Goal: Task Accomplishment & Management: Complete application form

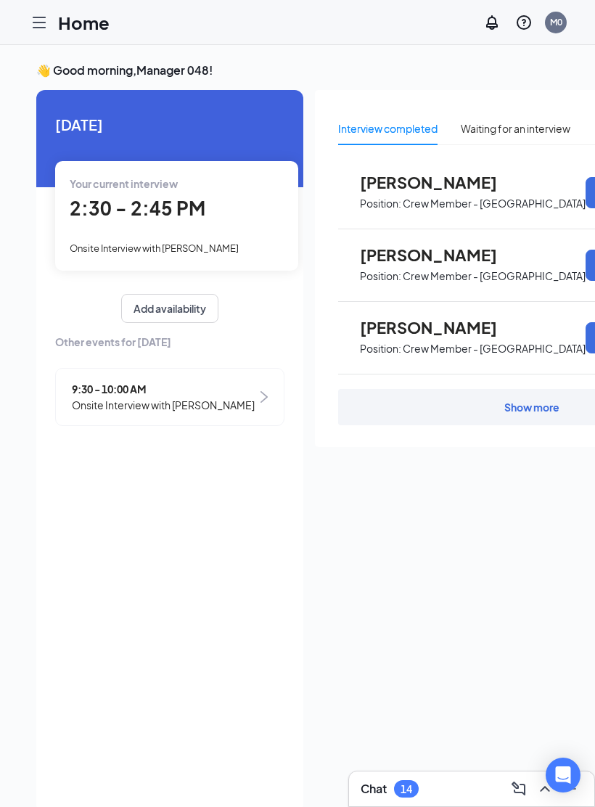
click at [115, 221] on div "2:30 - 2:45 PM" at bounding box center [177, 209] width 214 height 30
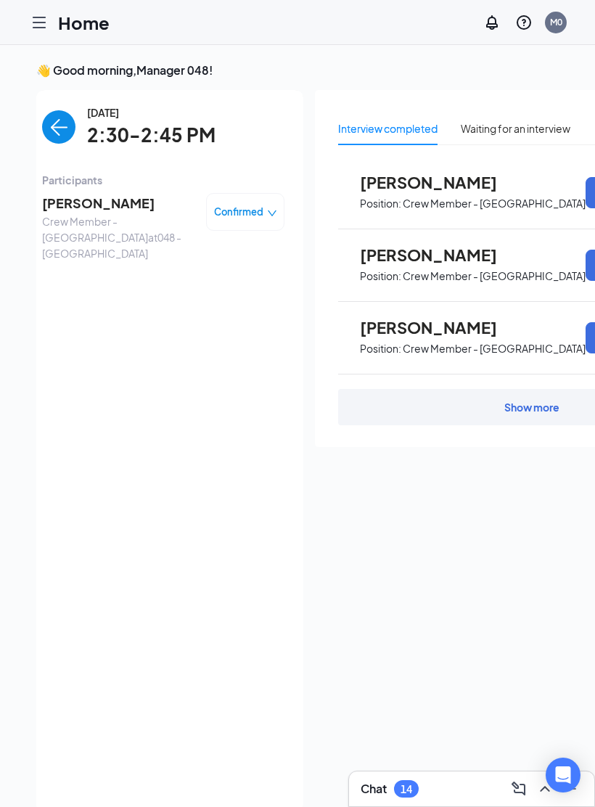
scroll to position [38, 0]
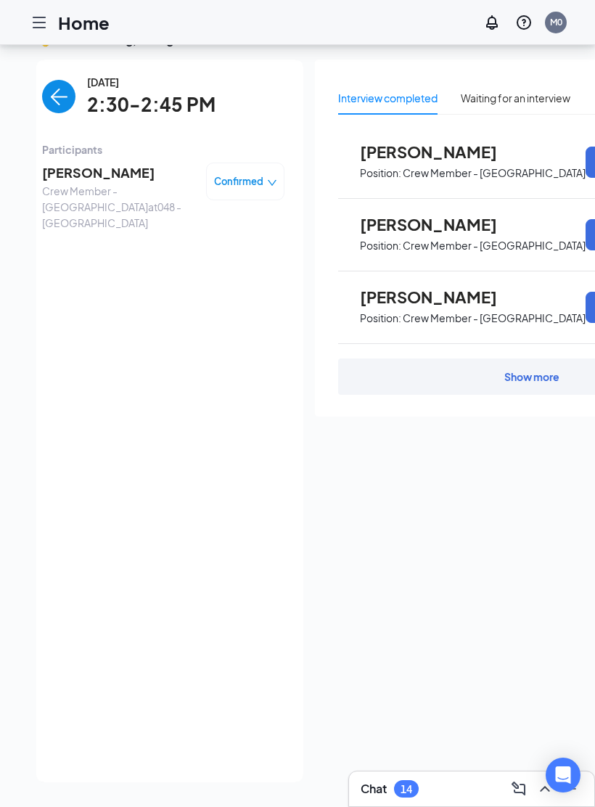
click at [82, 163] on span "[PERSON_NAME]" at bounding box center [118, 173] width 152 height 20
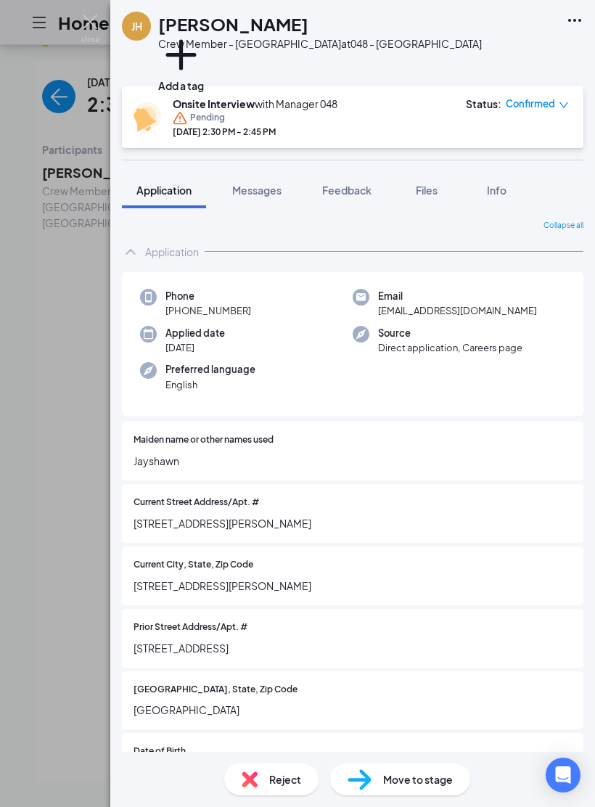
click at [573, 25] on icon "Ellipses" at bounding box center [574, 20] width 17 height 17
click at [458, 517] on span "[STREET_ADDRESS][PERSON_NAME]" at bounding box center [352, 523] width 438 height 16
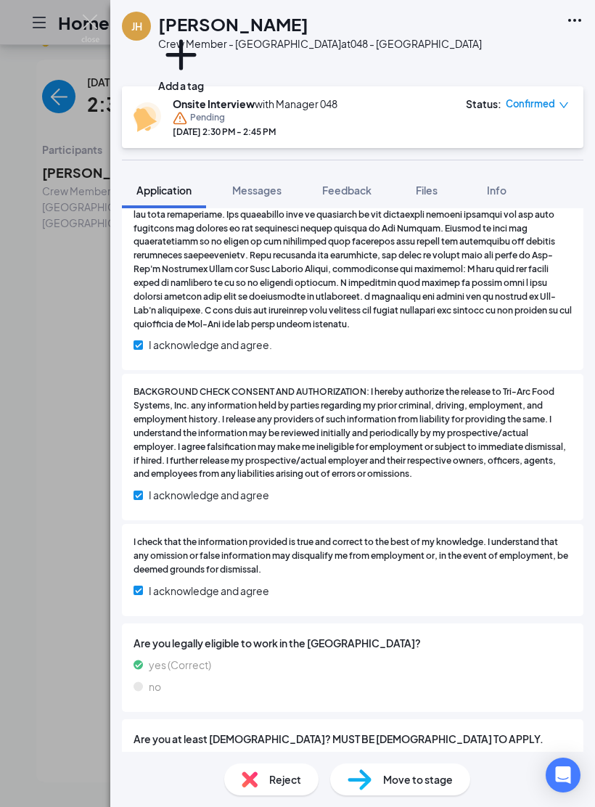
scroll to position [32, 0]
click at [466, 778] on div "Move to stage" at bounding box center [400, 779] width 140 height 32
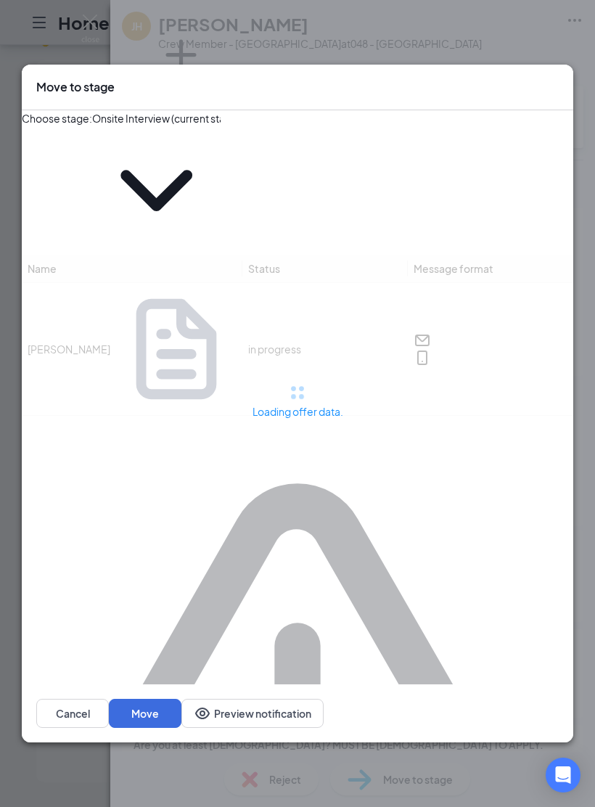
type input "Rate Sign Sheet (next stage)"
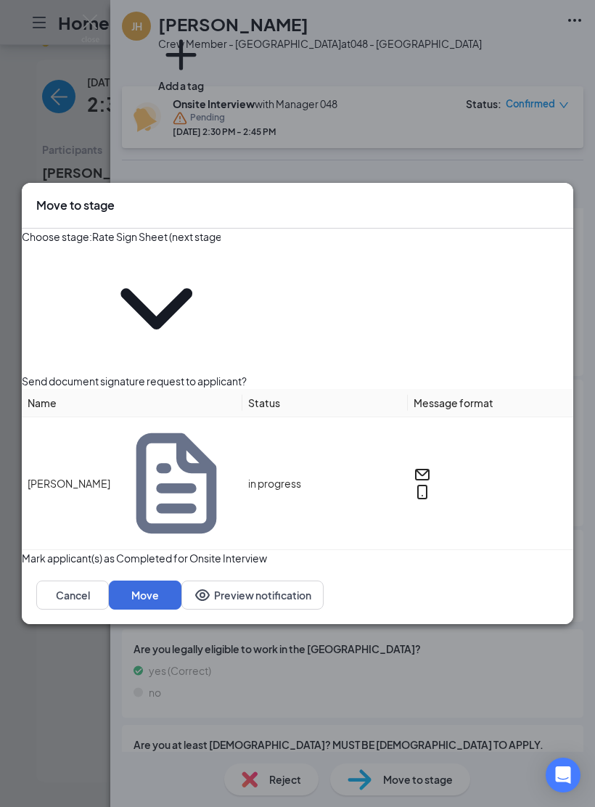
click at [181, 580] on button "Move" at bounding box center [145, 594] width 73 height 29
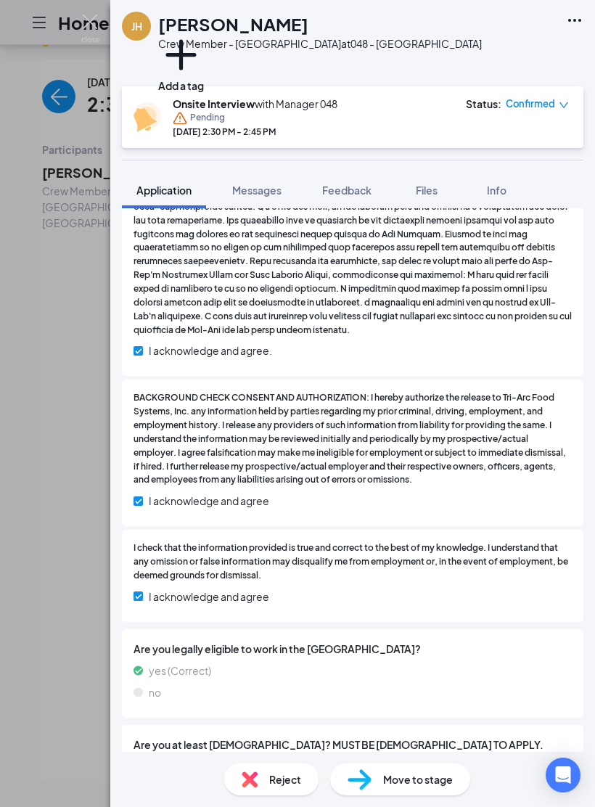
click at [94, 28] on img at bounding box center [90, 29] width 18 height 28
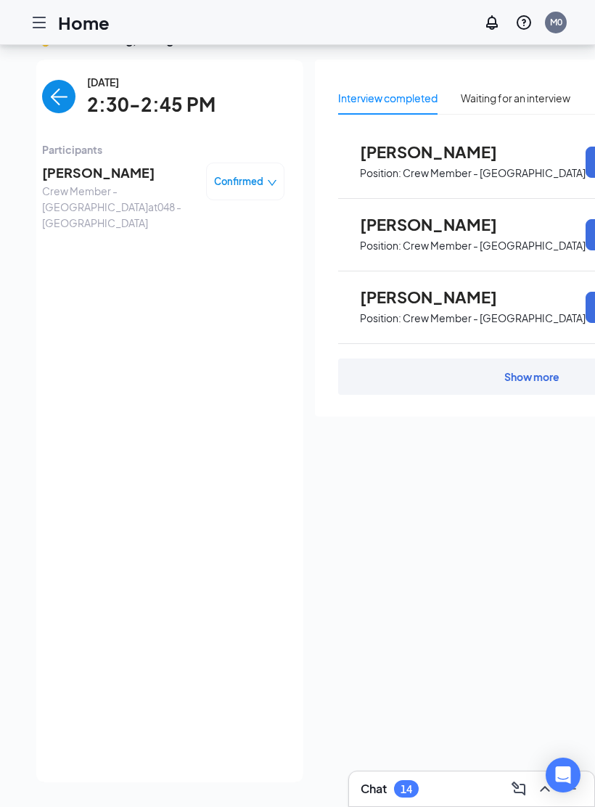
click at [47, 28] on icon "Hamburger" at bounding box center [38, 22] width 17 height 17
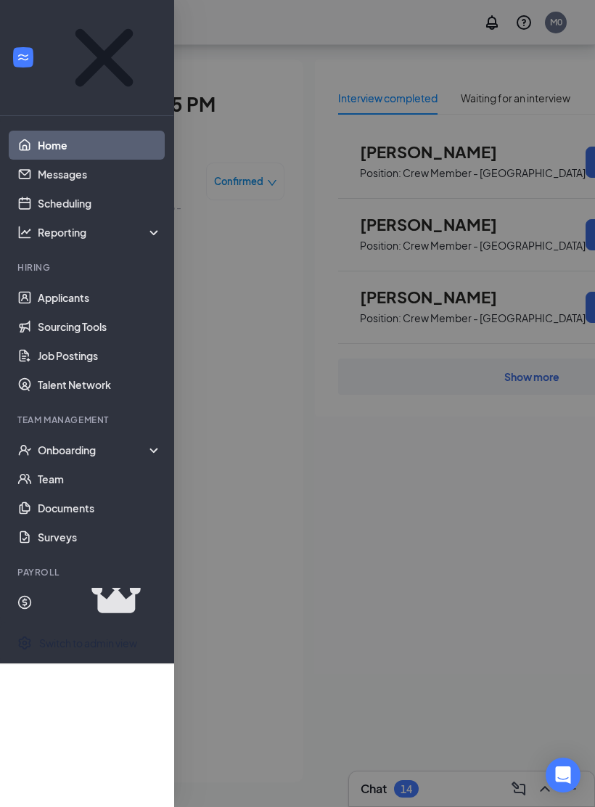
scroll to position [32, 0]
click at [73, 443] on div "Onboarding" at bounding box center [94, 450] width 112 height 15
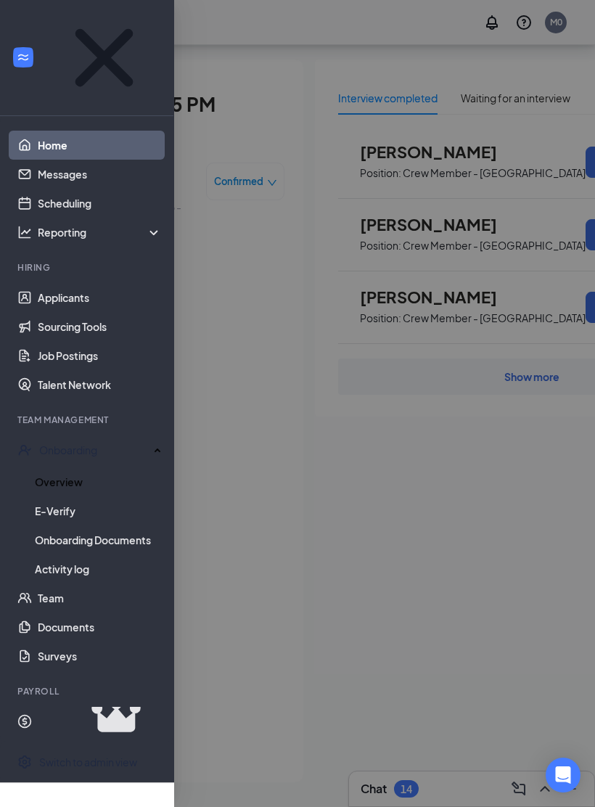
click at [59, 467] on link "Overview" at bounding box center [98, 481] width 127 height 29
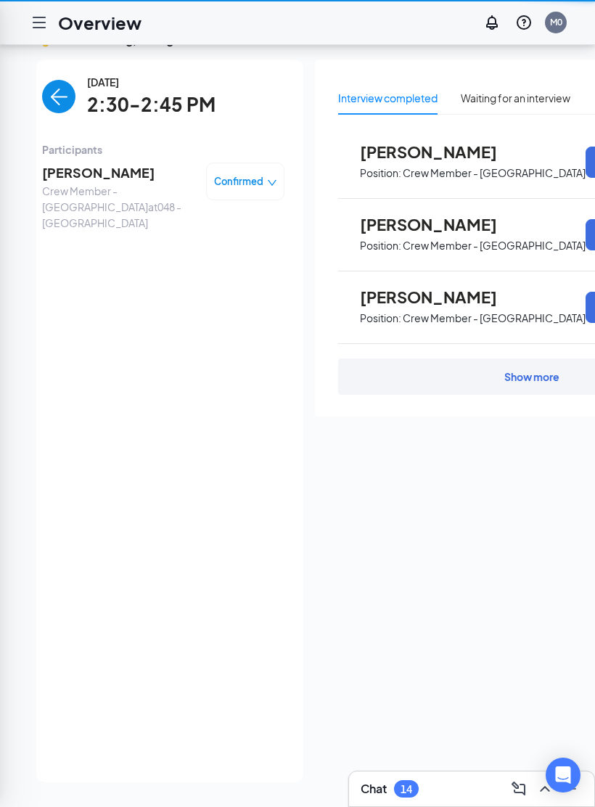
scroll to position [32, 0]
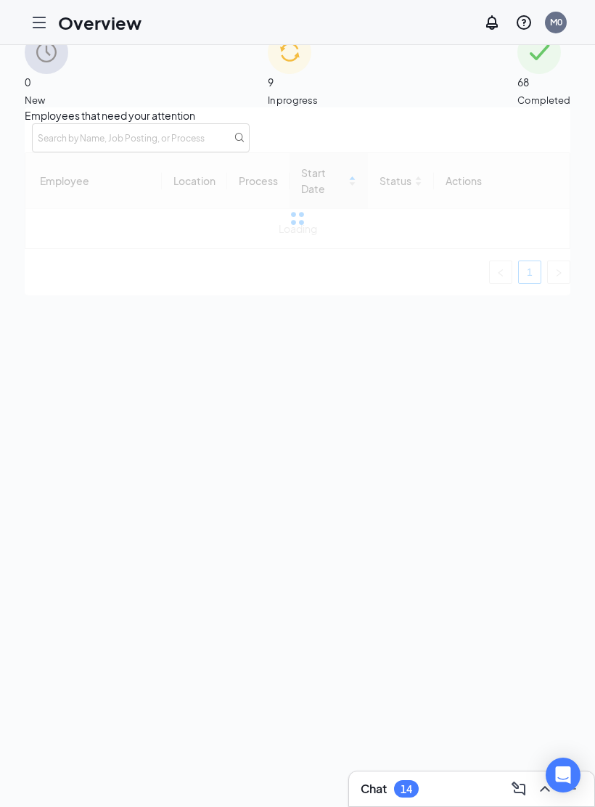
click at [37, 17] on icon "Hamburger" at bounding box center [39, 22] width 12 height 10
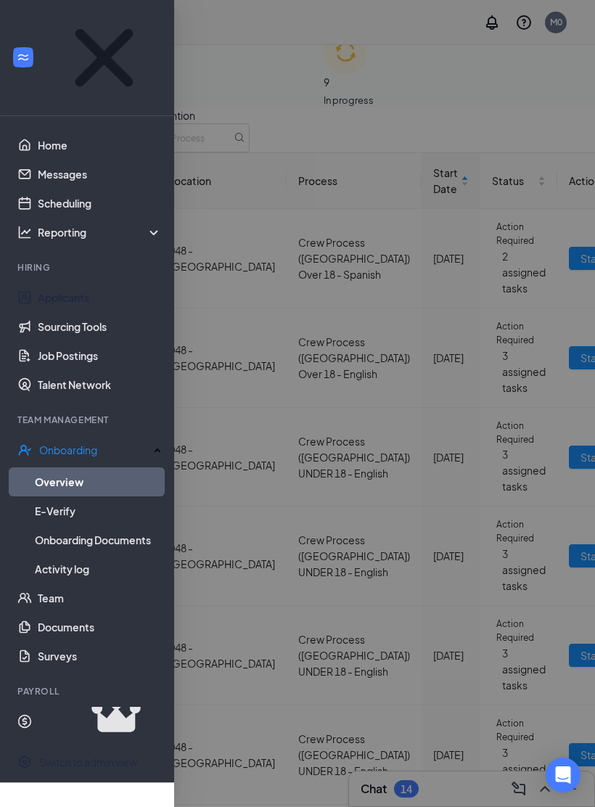
click at [65, 283] on link "Applicants" at bounding box center [100, 297] width 124 height 29
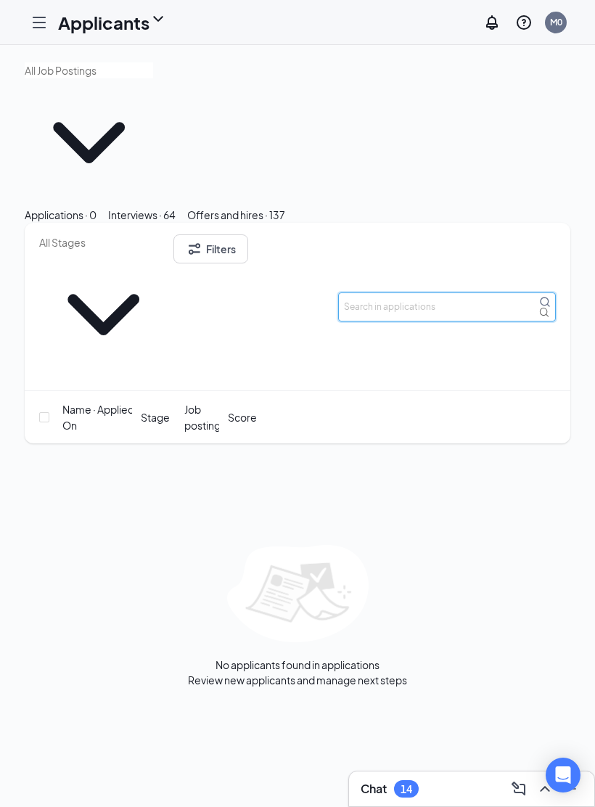
click at [451, 292] on input "text" at bounding box center [447, 306] width 218 height 29
type input "Jayshawn"
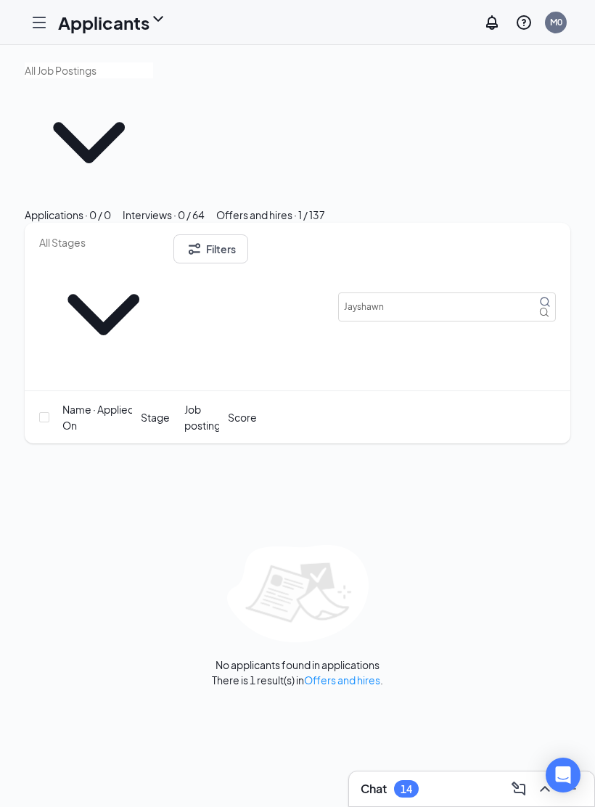
click at [339, 657] on div "No applicants found in applications" at bounding box center [297, 665] width 164 height 16
click at [349, 673] on link "Offers and hires" at bounding box center [342, 679] width 76 height 13
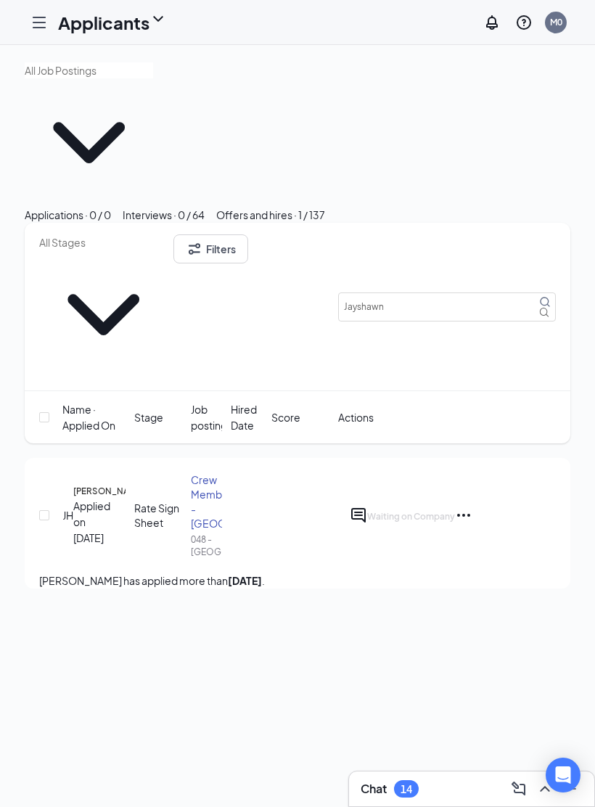
click at [472, 506] on icon "Ellipses" at bounding box center [463, 514] width 17 height 17
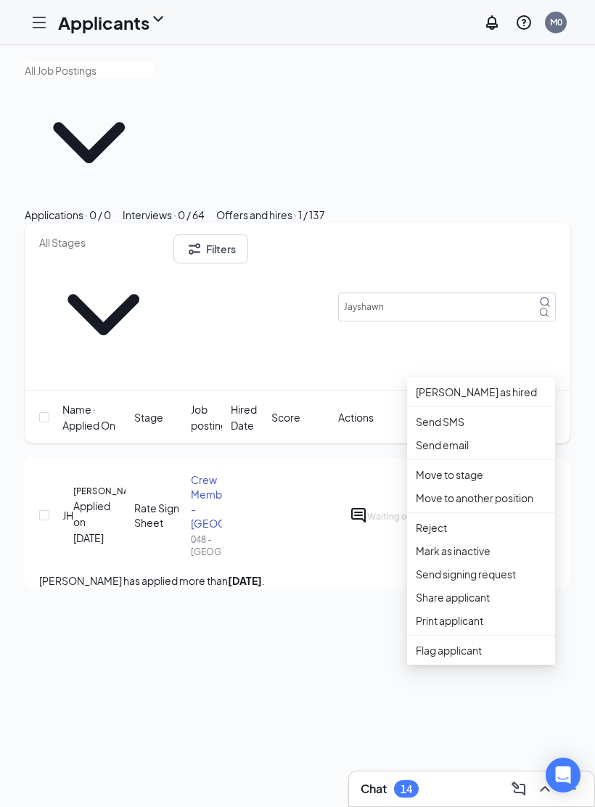
click at [503, 380] on li "[PERSON_NAME] as hired" at bounding box center [481, 391] width 148 height 23
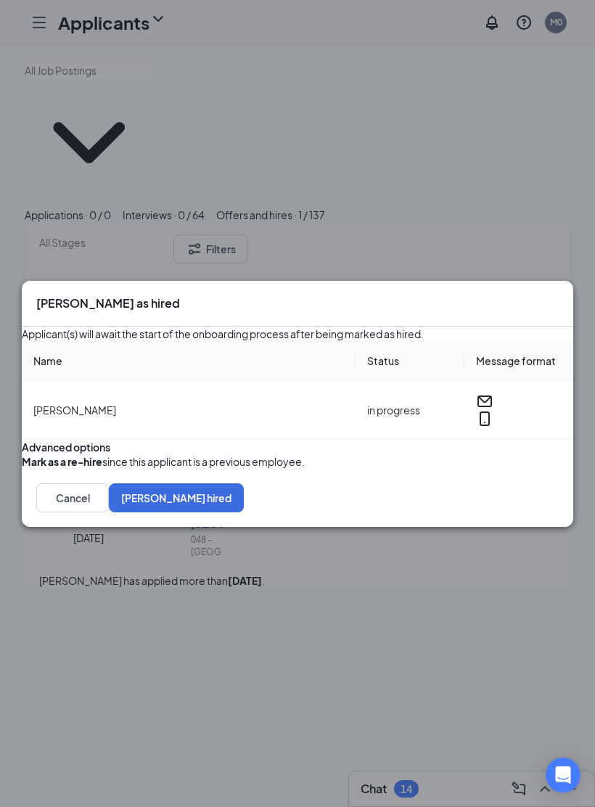
click at [244, 512] on button "[PERSON_NAME] hired" at bounding box center [176, 497] width 135 height 29
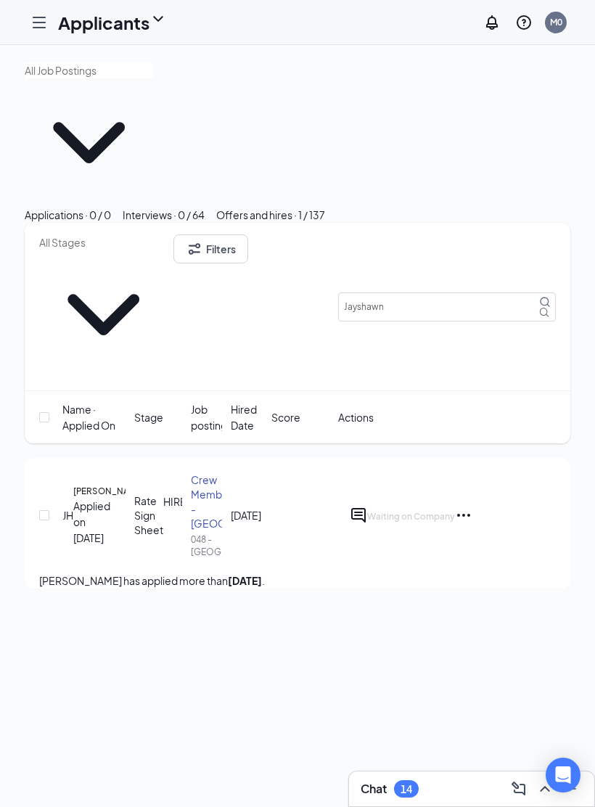
click at [36, 16] on icon "Hamburger" at bounding box center [38, 22] width 17 height 17
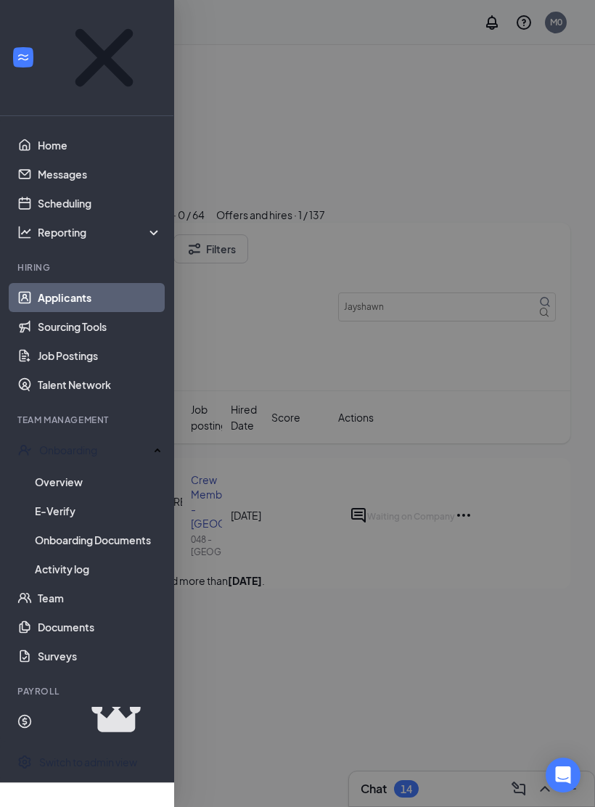
click at [67, 467] on link "Overview" at bounding box center [98, 481] width 127 height 29
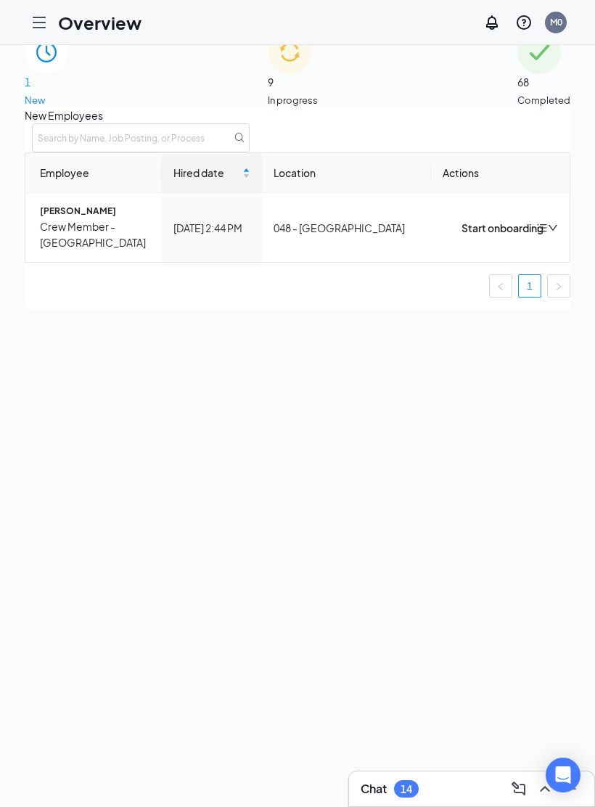
click at [456, 236] on div "Start onboarding" at bounding box center [487, 228] width 88 height 16
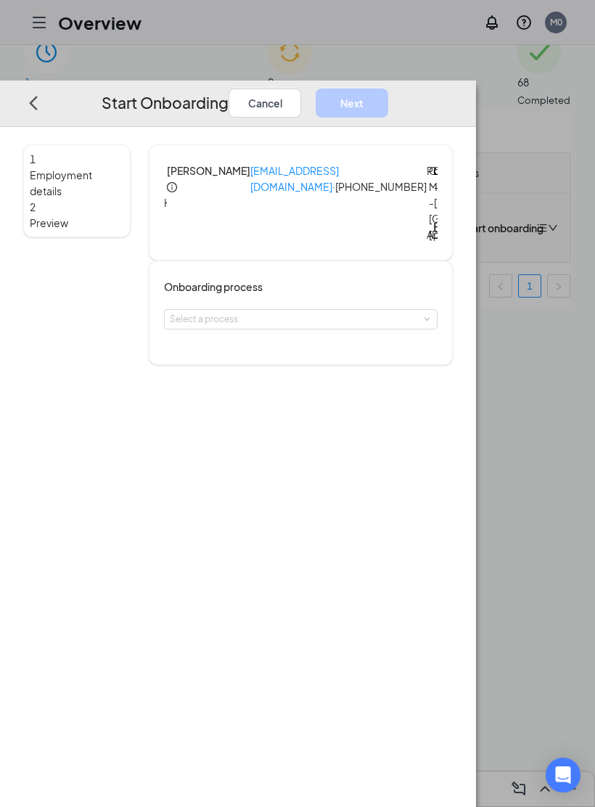
click at [414, 326] on div "Select a process" at bounding box center [297, 319] width 255 height 15
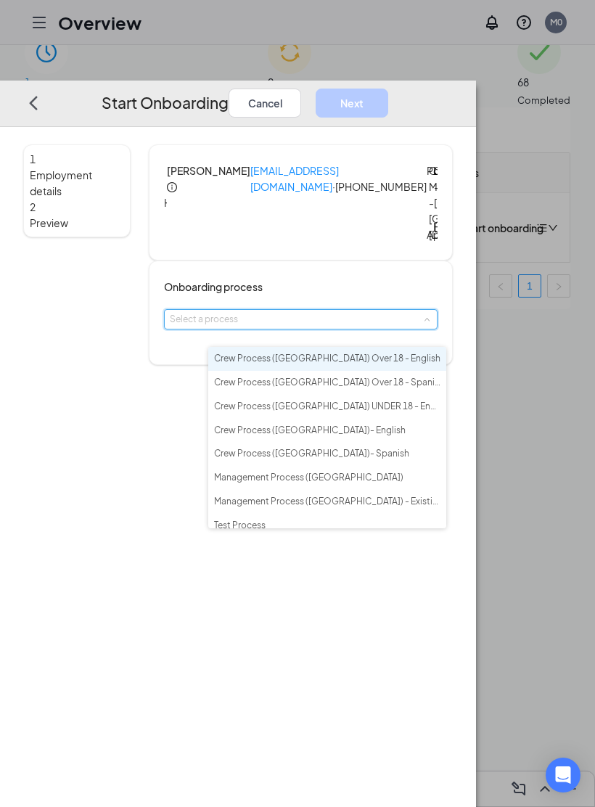
click at [400, 355] on li "Crew Process ([GEOGRAPHIC_DATA]) Over 18 - English" at bounding box center [327, 359] width 238 height 24
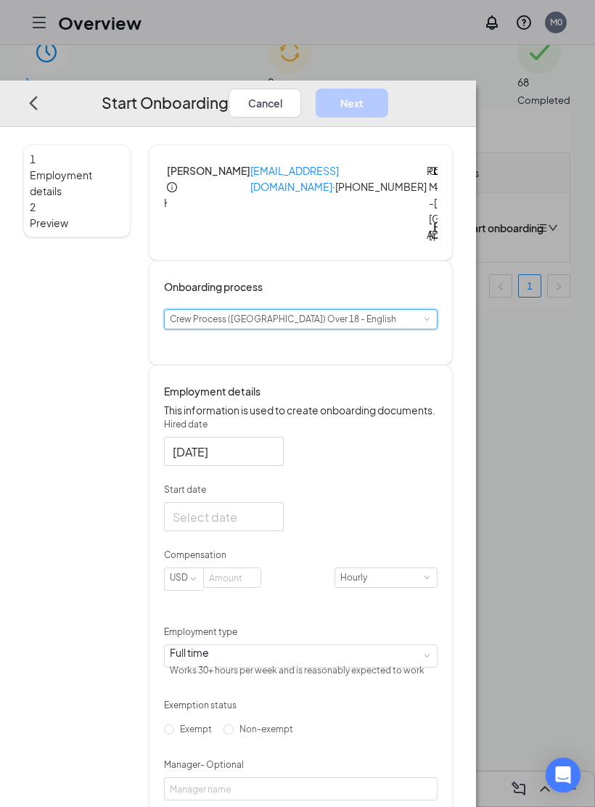
click at [284, 466] on div "[DATE]" at bounding box center [224, 451] width 120 height 29
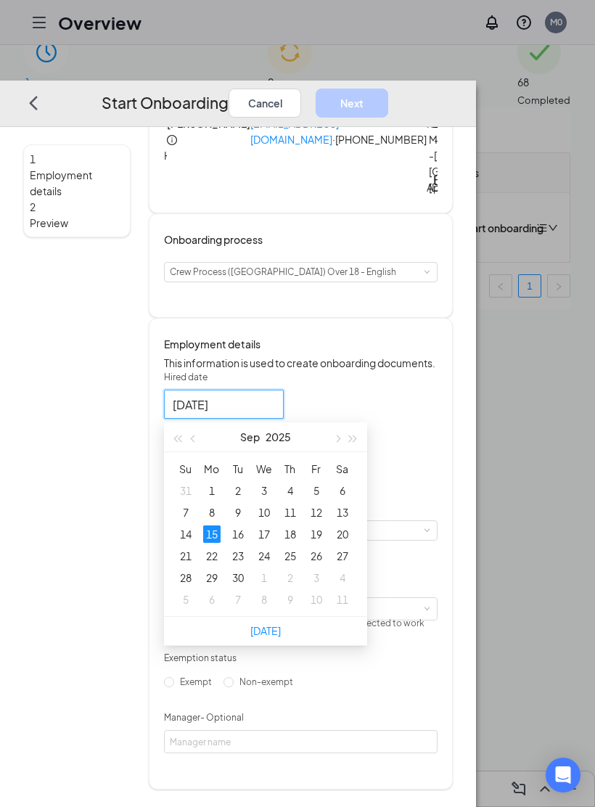
scroll to position [78, 0]
type input "[DATE]"
click at [325, 534] on div "19" at bounding box center [316, 533] width 17 height 17
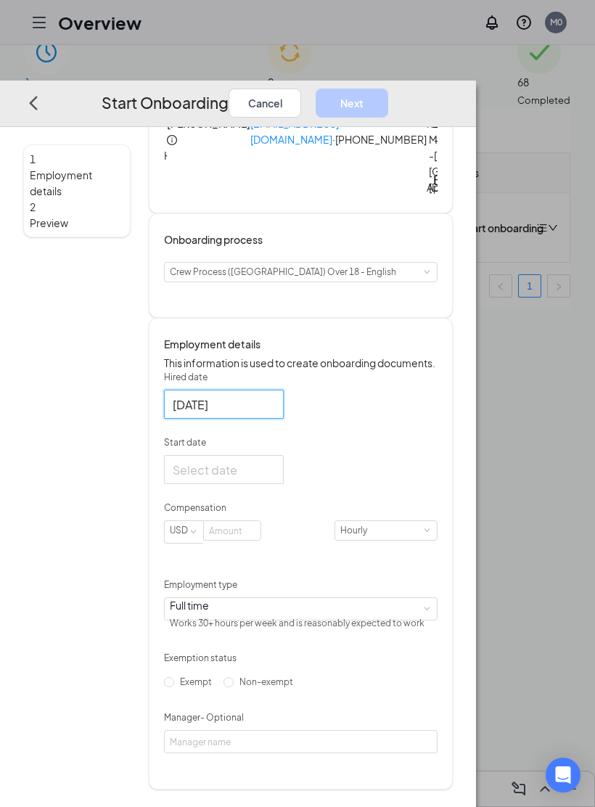
click at [284, 469] on div at bounding box center [224, 469] width 120 height 29
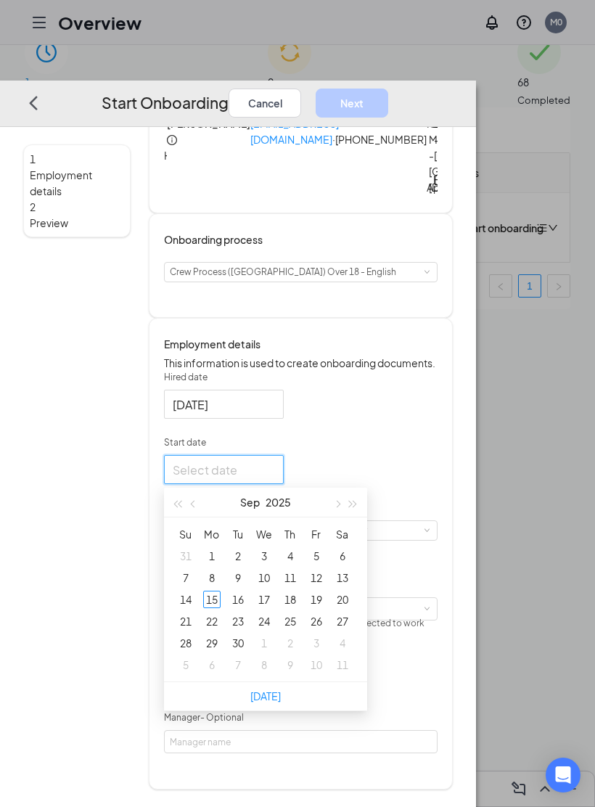
type input "[DATE]"
click at [325, 600] on div "19" at bounding box center [316, 599] width 17 height 17
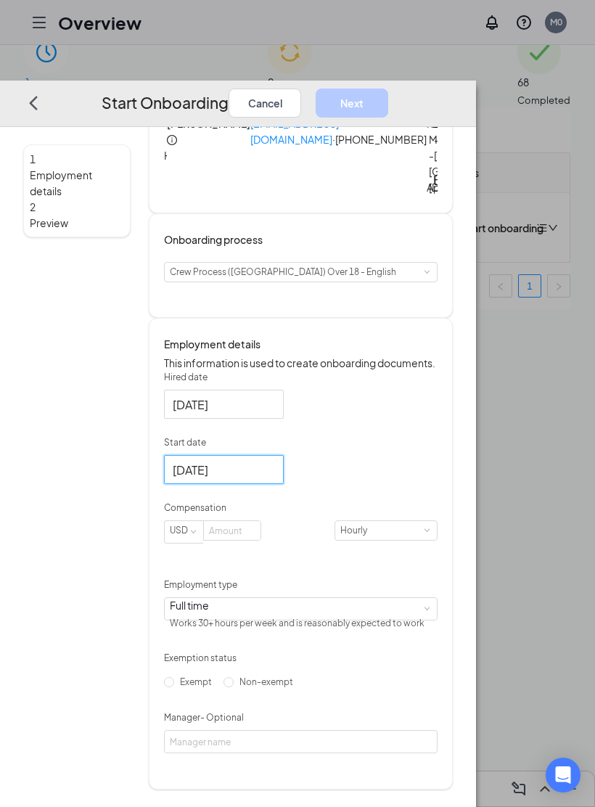
click at [260, 536] on input at bounding box center [232, 530] width 57 height 19
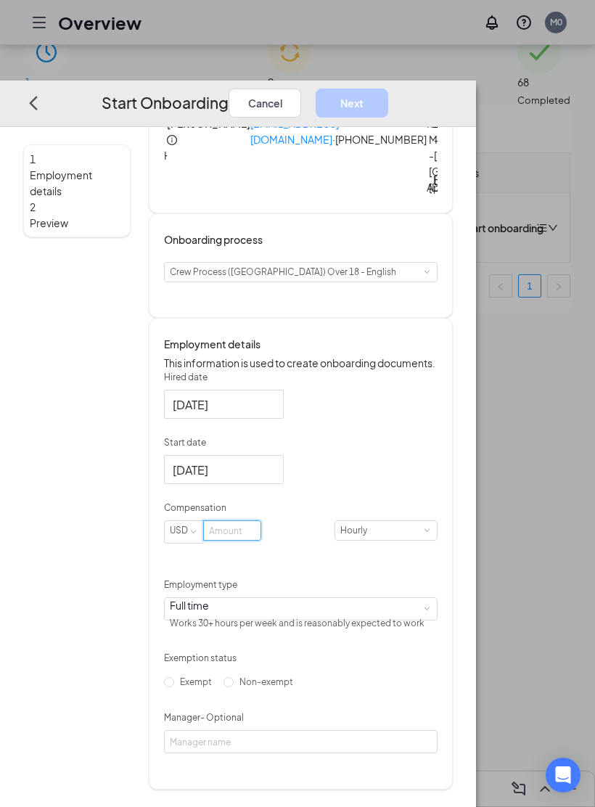
scroll to position [46, 0]
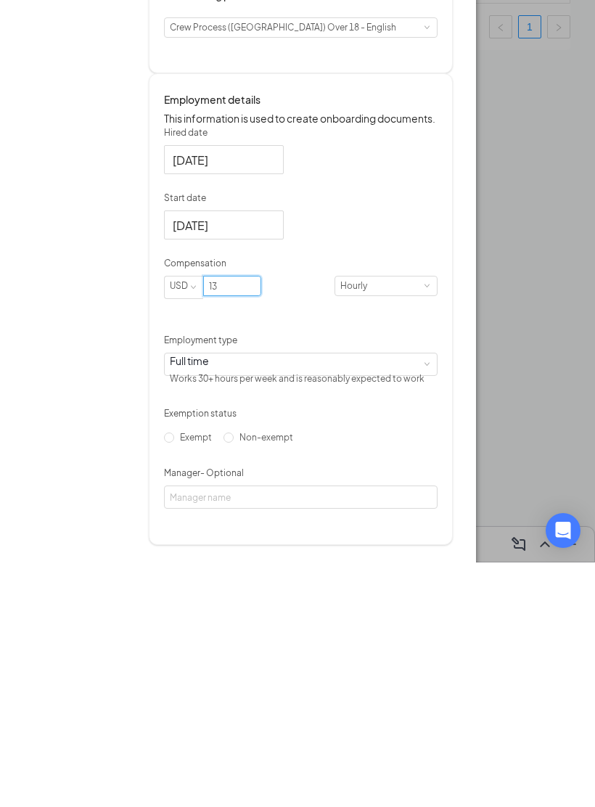
type input "13"
click at [421, 521] on div "Hourly" at bounding box center [385, 530] width 91 height 19
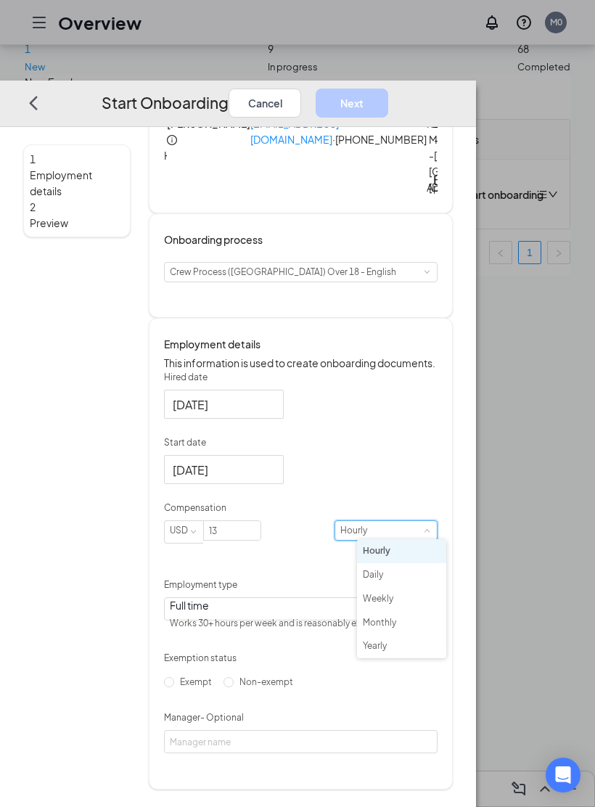
click at [453, 519] on div "Employment details This information is used to create onboarding documents. Hir…" at bounding box center [301, 554] width 304 height 472
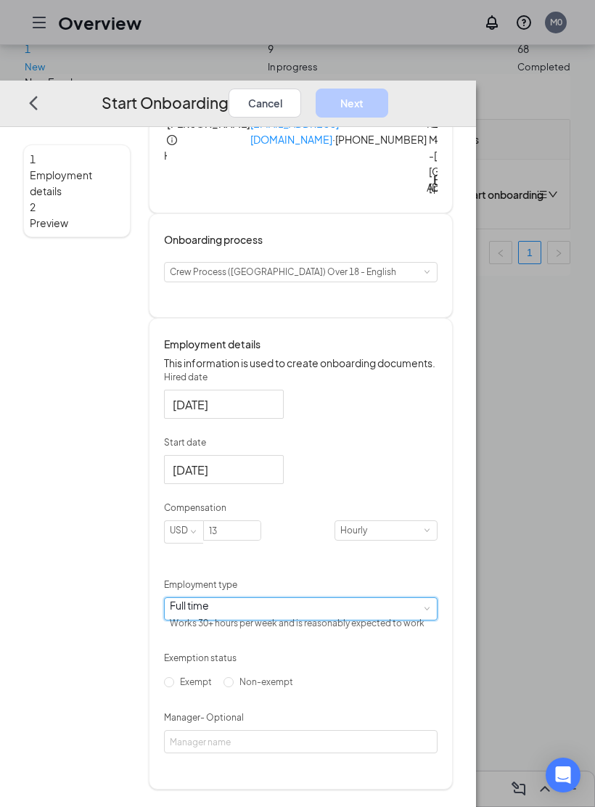
click at [427, 599] on div "Full time Works 30+ hours per week and is reasonably expected to work" at bounding box center [301, 609] width 262 height 22
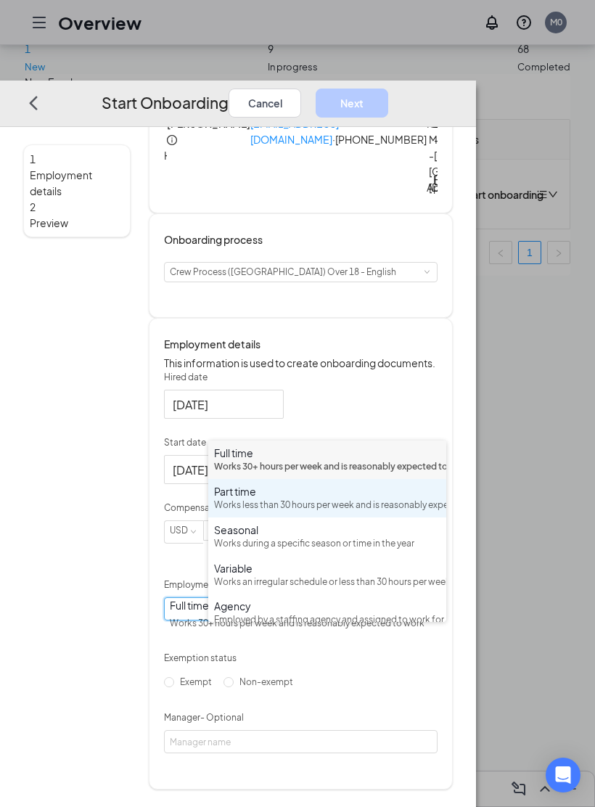
click at [369, 484] on div "Part time" at bounding box center [327, 491] width 226 height 15
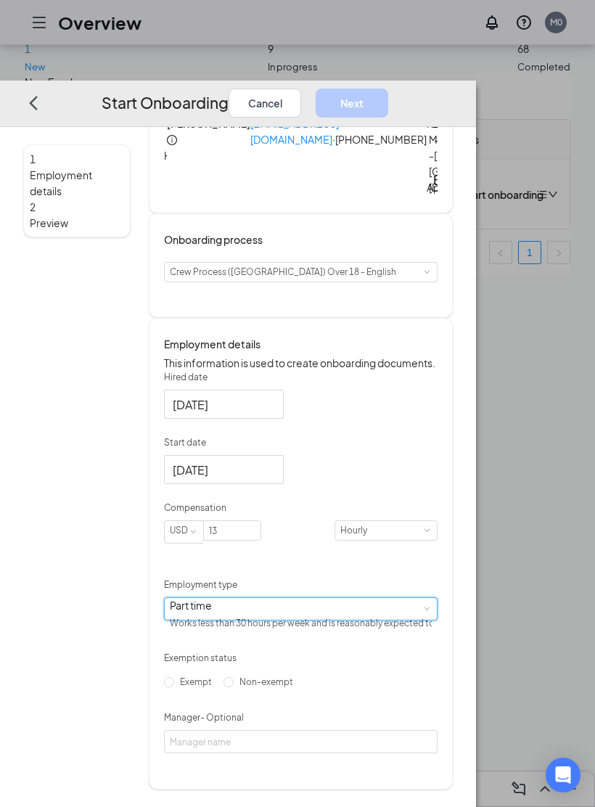
click at [269, 687] on span "Non-exempt" at bounding box center [266, 681] width 65 height 11
click at [234, 687] on input "Non-exempt" at bounding box center [228, 682] width 10 height 10
radio input "true"
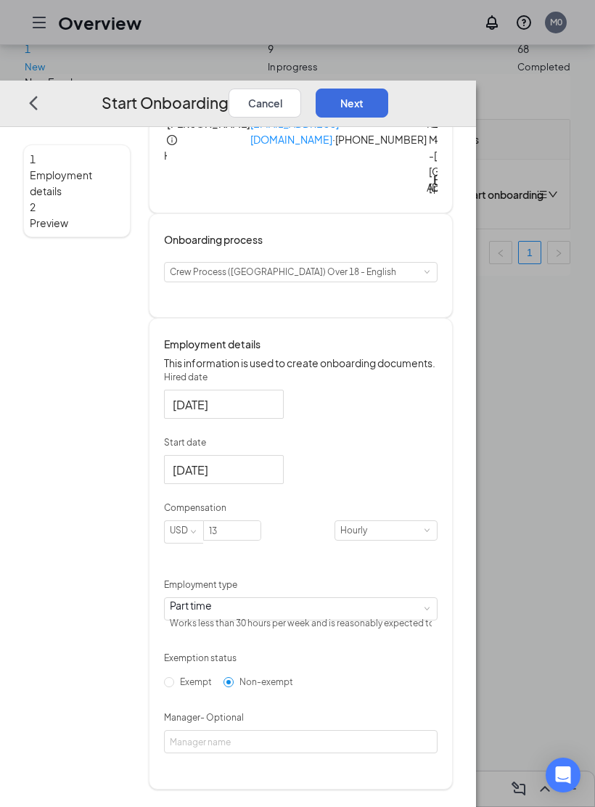
click at [388, 89] on button "Next" at bounding box center [352, 103] width 73 height 29
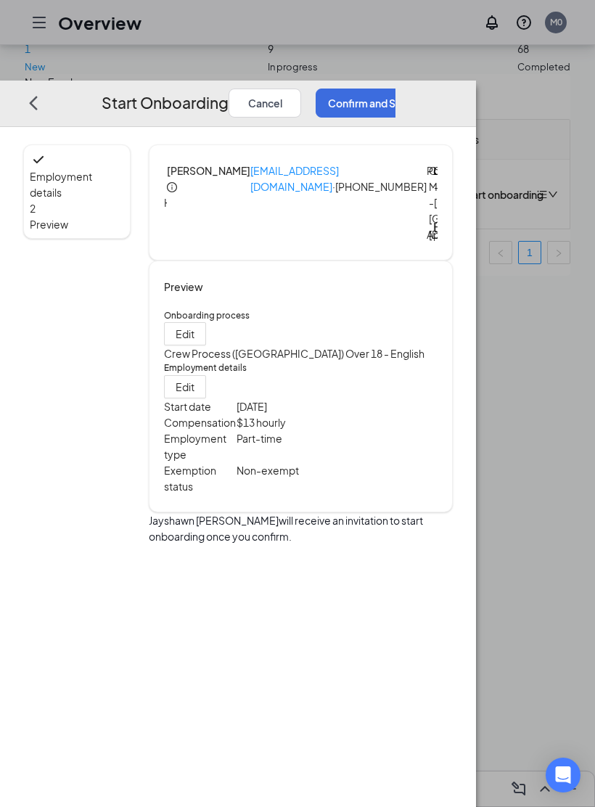
scroll to position [0, 0]
click at [474, 89] on button "Confirm and Send Invitation" at bounding box center [395, 103] width 158 height 29
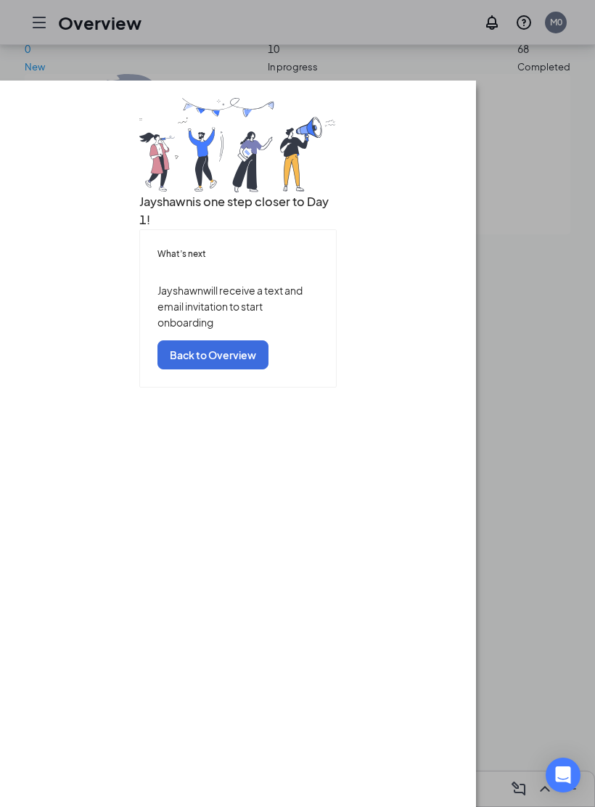
click at [268, 370] on button "Back to Overview" at bounding box center [212, 355] width 111 height 29
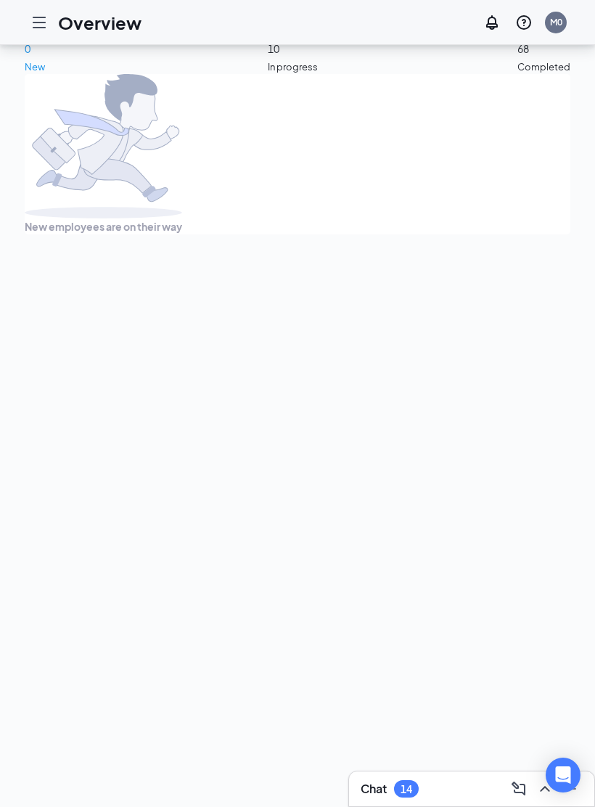
click at [46, 36] on div at bounding box center [39, 22] width 29 height 29
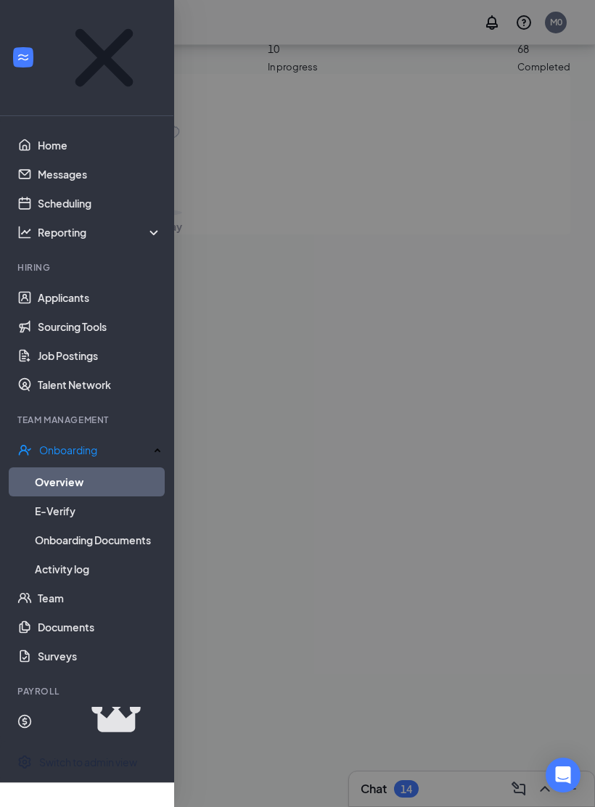
click at [47, 131] on link "Home" at bounding box center [100, 145] width 124 height 29
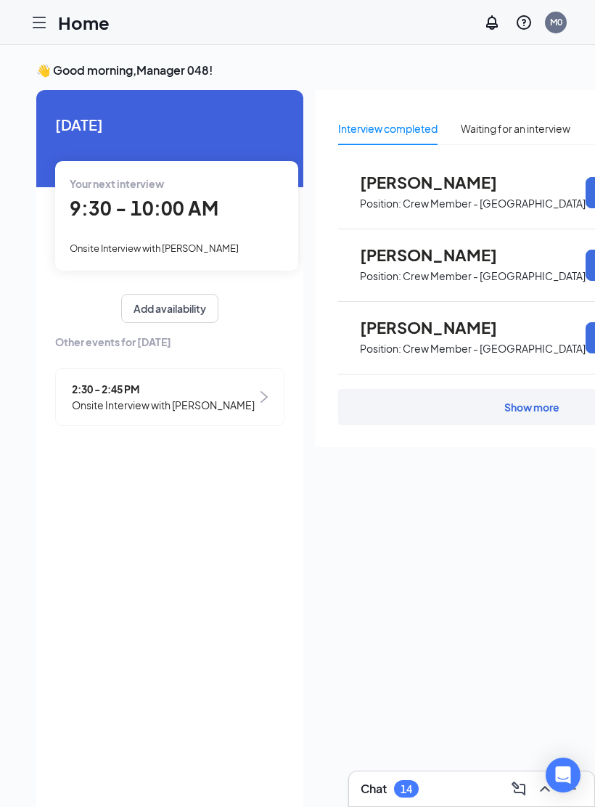
click at [28, 28] on div at bounding box center [39, 22] width 29 height 29
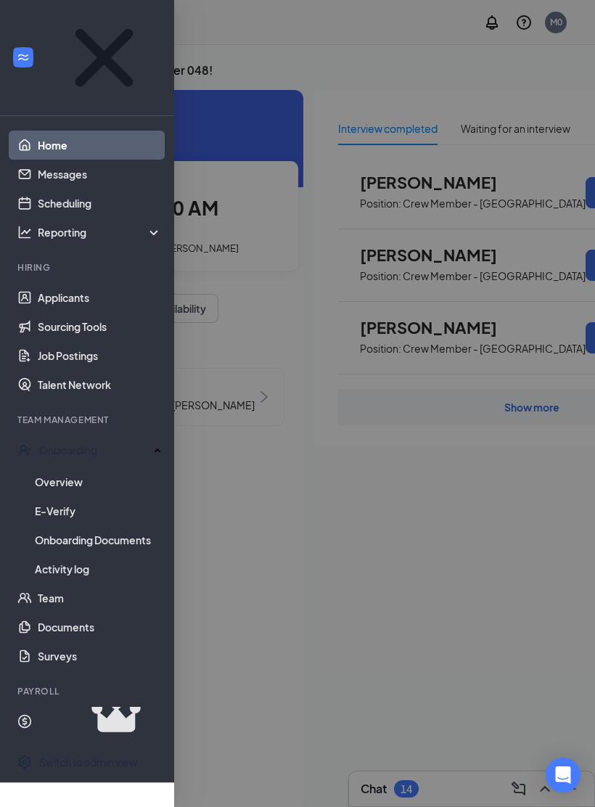
click at [84, 443] on div "Onboarding" at bounding box center [94, 450] width 110 height 15
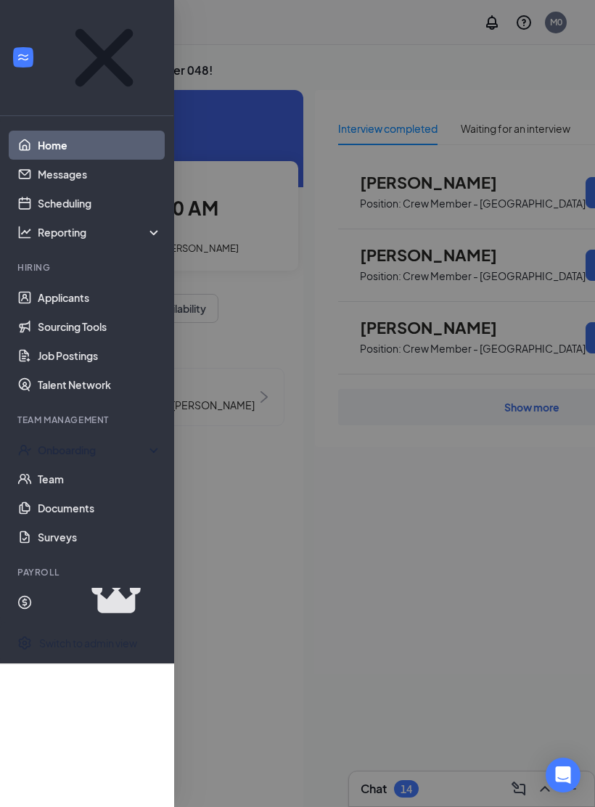
click at [109, 435] on div "Onboarding" at bounding box center [87, 449] width 174 height 29
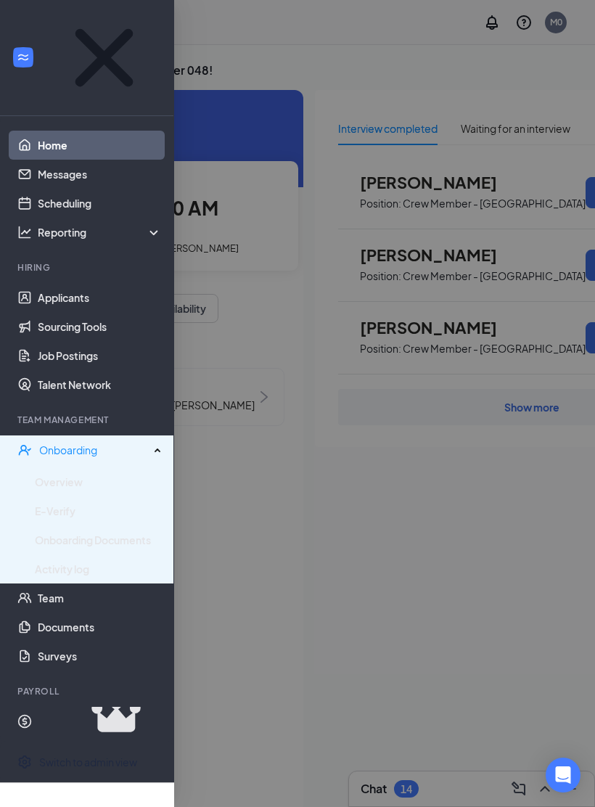
click at [143, 443] on div "Onboarding" at bounding box center [94, 450] width 110 height 15
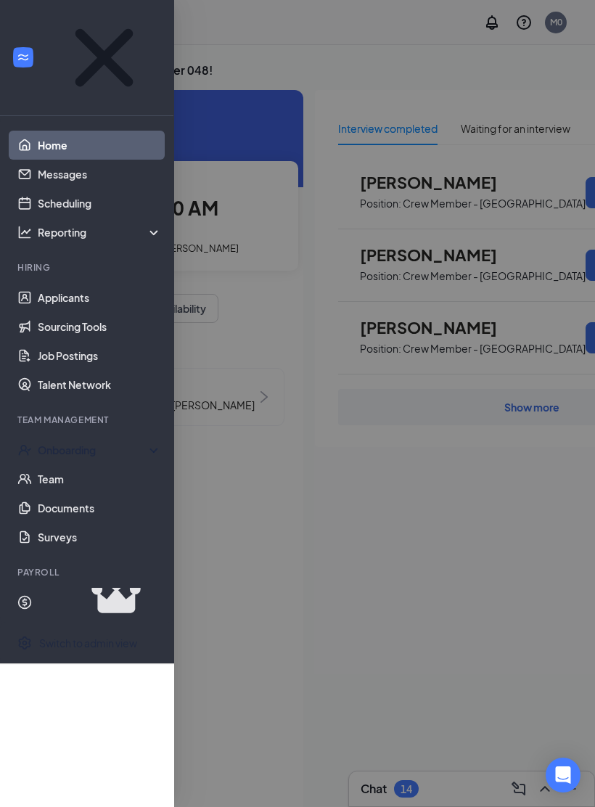
click at [112, 443] on div "Onboarding" at bounding box center [94, 450] width 112 height 15
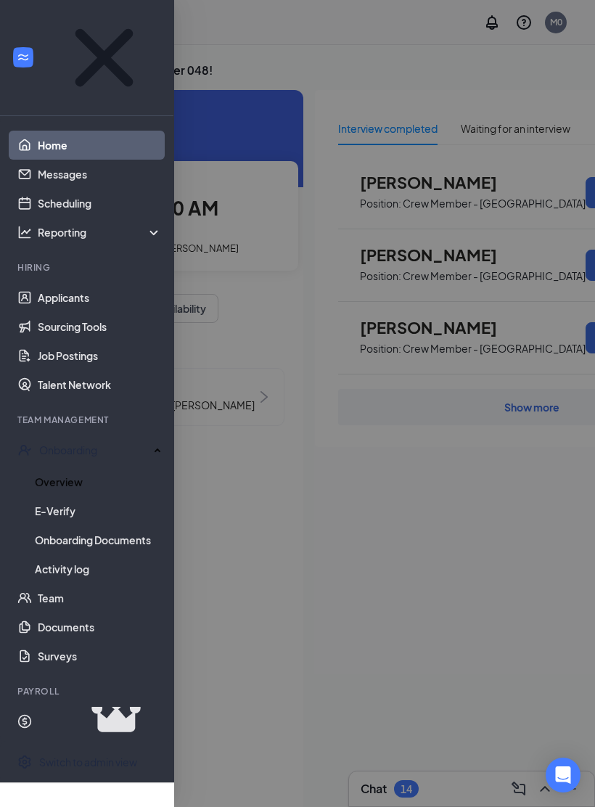
click at [79, 467] on link "Overview" at bounding box center [98, 481] width 127 height 29
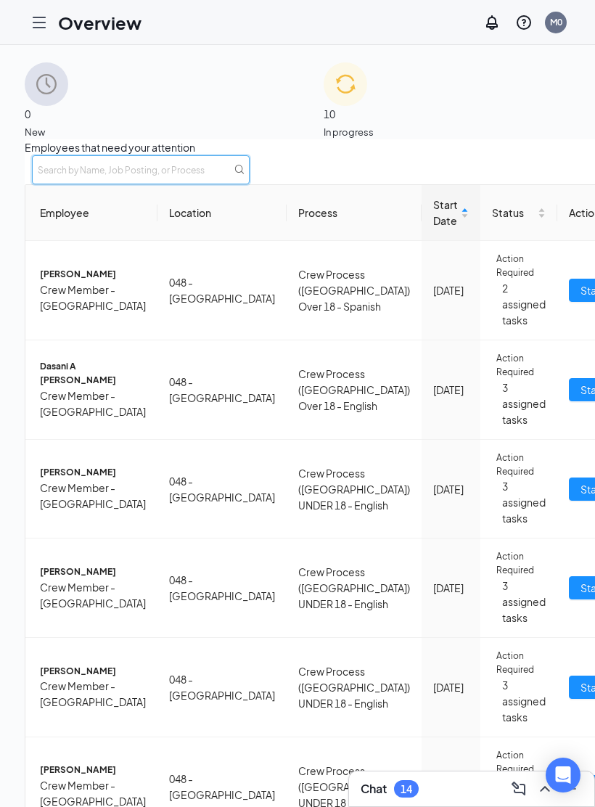
click at [250, 176] on input "text" at bounding box center [141, 169] width 218 height 29
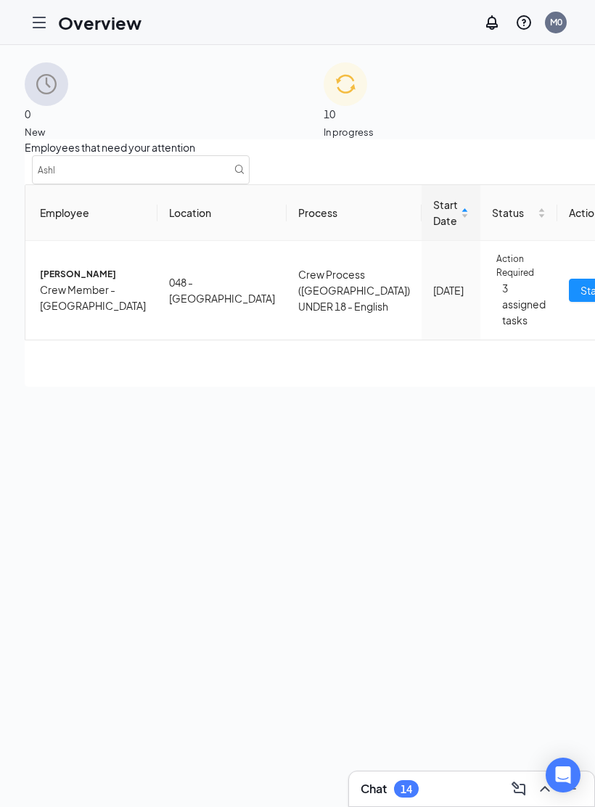
click at [287, 330] on td "Crew Process ([GEOGRAPHIC_DATA]) UNDER 18 - English" at bounding box center [354, 290] width 135 height 99
click at [287, 332] on td "Crew Process ([GEOGRAPHIC_DATA]) UNDER 18 - English" at bounding box center [354, 290] width 135 height 99
click at [108, 281] on span "[PERSON_NAME]" at bounding box center [93, 275] width 106 height 14
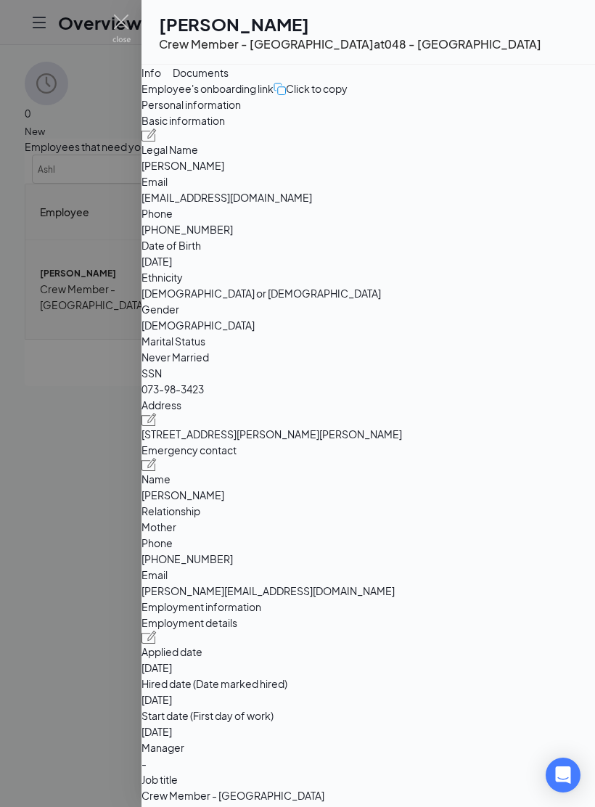
scroll to position [1, 0]
click at [118, 34] on img at bounding box center [121, 29] width 18 height 28
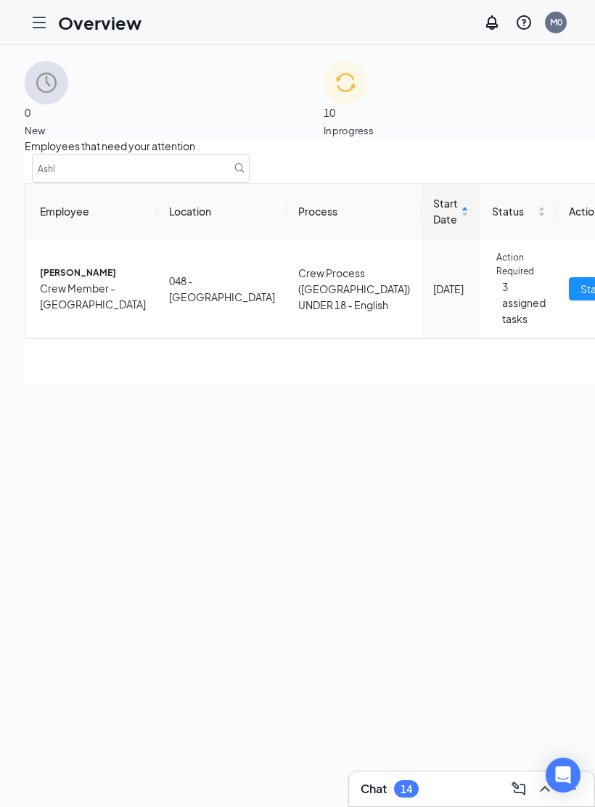
click at [244, 173] on icon at bounding box center [239, 168] width 10 height 10
type input "A"
type input "[PERSON_NAME]"
click at [146, 313] on span "Crew Member - [GEOGRAPHIC_DATA]" at bounding box center [93, 297] width 106 height 32
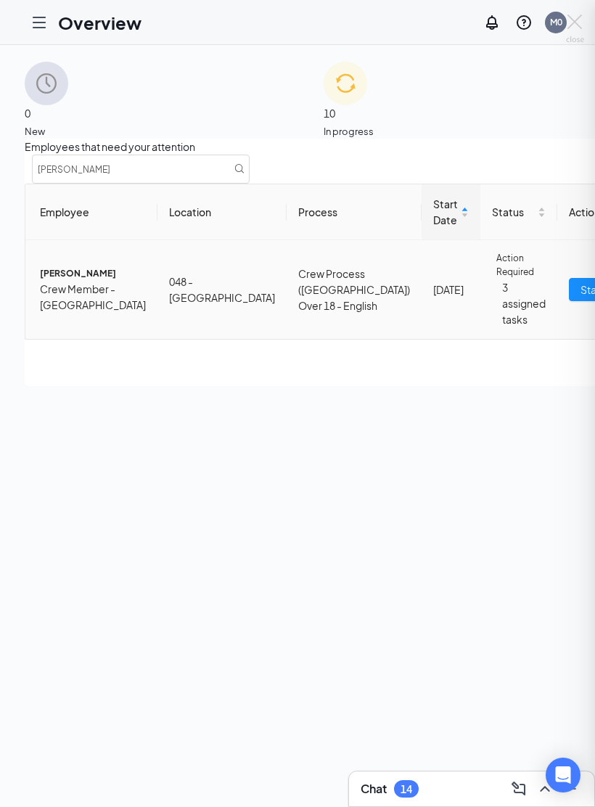
scroll to position [1, 0]
